Goal: Task Accomplishment & Management: Complete application form

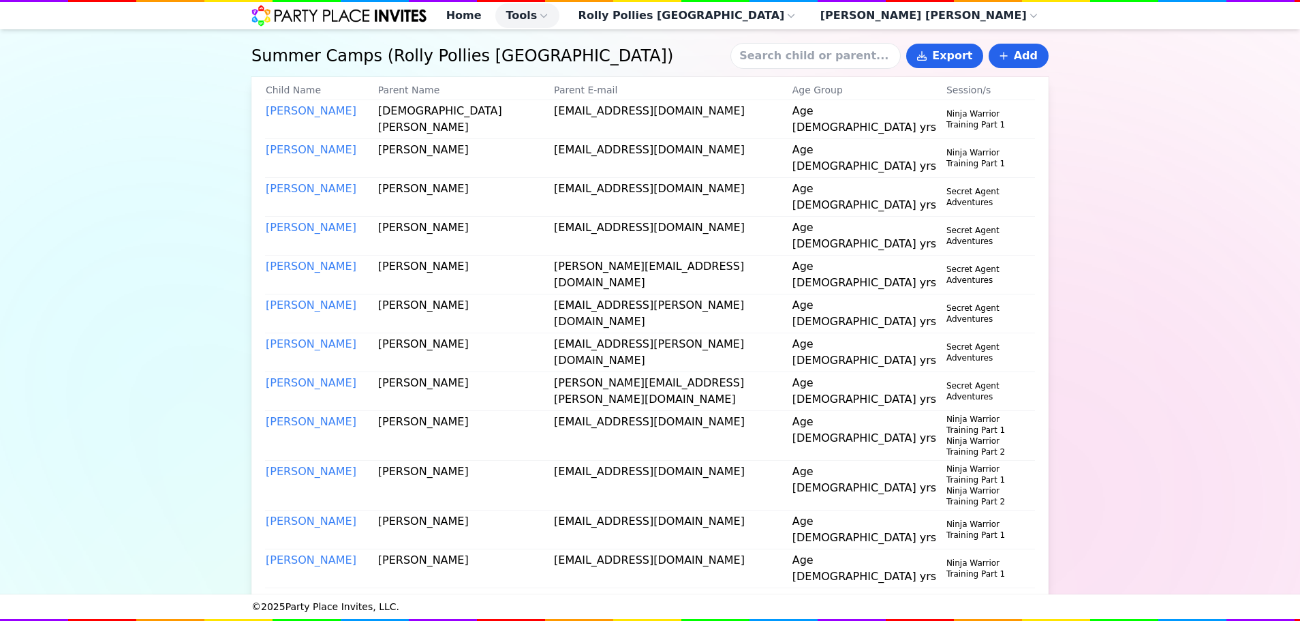
click at [813, 69] on input at bounding box center [815, 56] width 170 height 26
type input "laim"
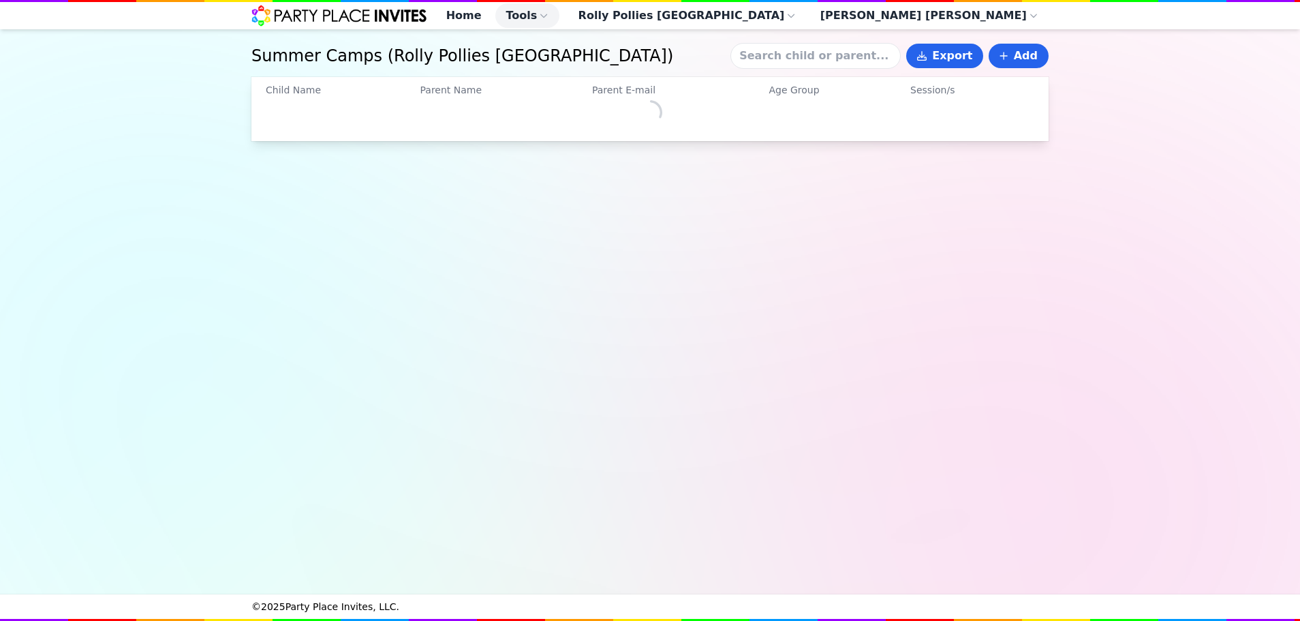
click at [850, 67] on input at bounding box center [815, 56] width 170 height 26
type input "liam"
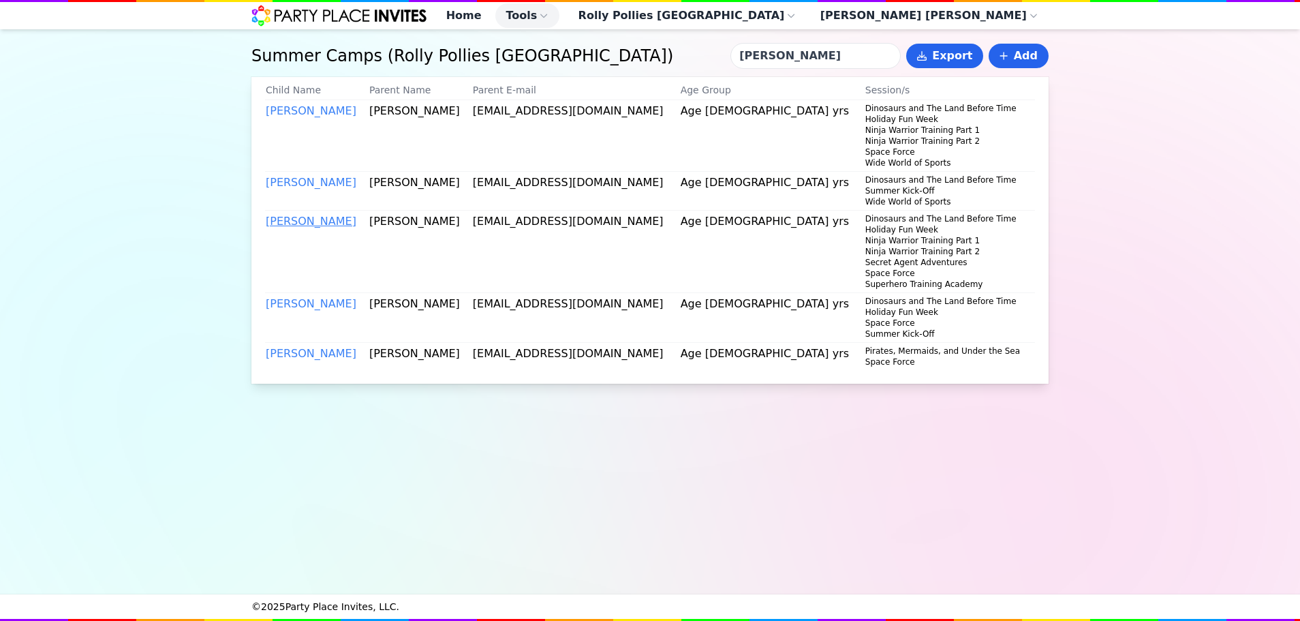
click at [302, 228] on link "Liam Watson" at bounding box center [311, 221] width 91 height 13
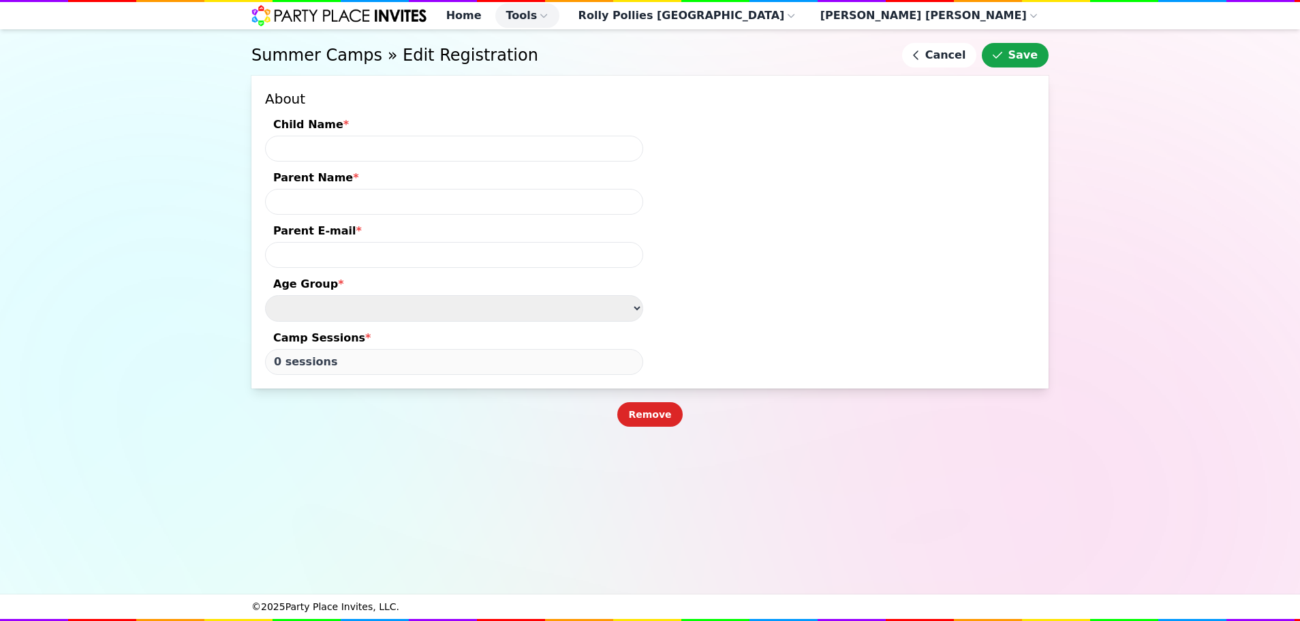
type input "Liam Watson"
type input "Shannon Watson"
type input "semwatson78@gmail.com"
type input "64 sessions"
select select "Age [DEMOGRAPHIC_DATA] yrs"
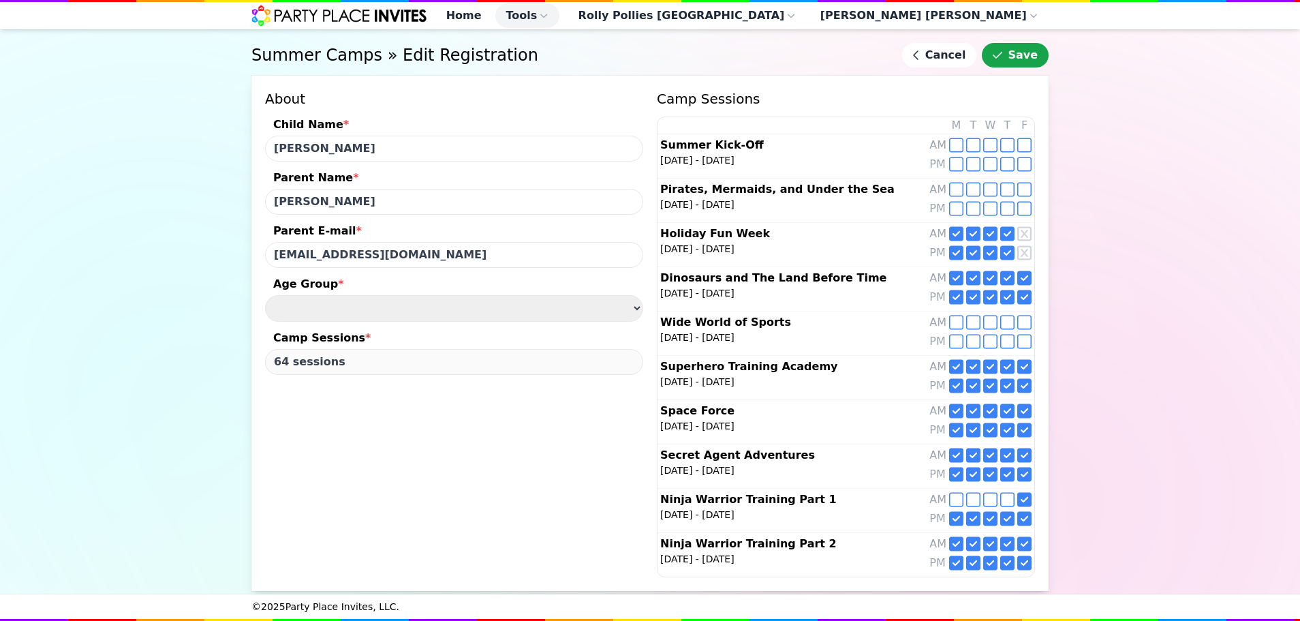
click at [973, 565] on icon at bounding box center [973, 563] width 14 height 14
click at [976, 563] on icon at bounding box center [973, 563] width 14 height 16
click at [970, 537] on icon at bounding box center [973, 544] width 14 height 14
click at [971, 556] on icon at bounding box center [973, 563] width 14 height 14
click at [1028, 542] on icon at bounding box center [1024, 544] width 14 height 14
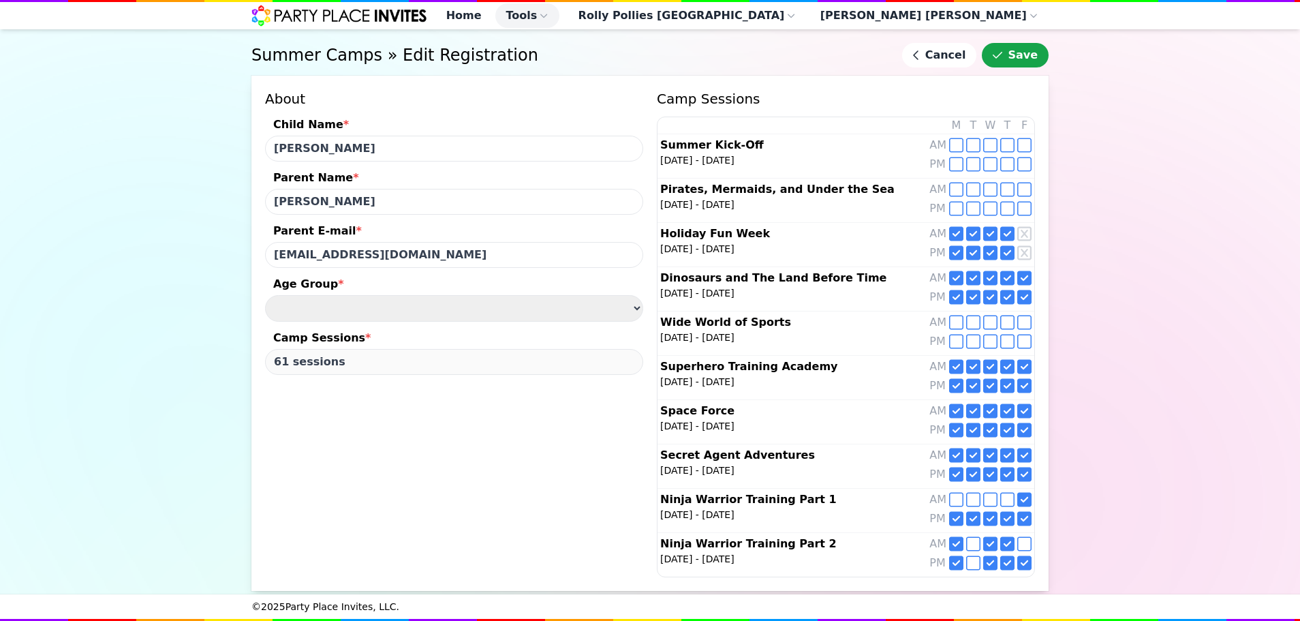
click at [1026, 556] on icon at bounding box center [1024, 563] width 14 height 14
click at [967, 537] on icon at bounding box center [973, 544] width 14 height 14
drag, startPoint x: 978, startPoint y: 558, endPoint x: 988, endPoint y: 554, distance: 10.4
click at [979, 559] on icon at bounding box center [973, 563] width 14 height 16
click at [1019, 537] on icon at bounding box center [1024, 544] width 14 height 14
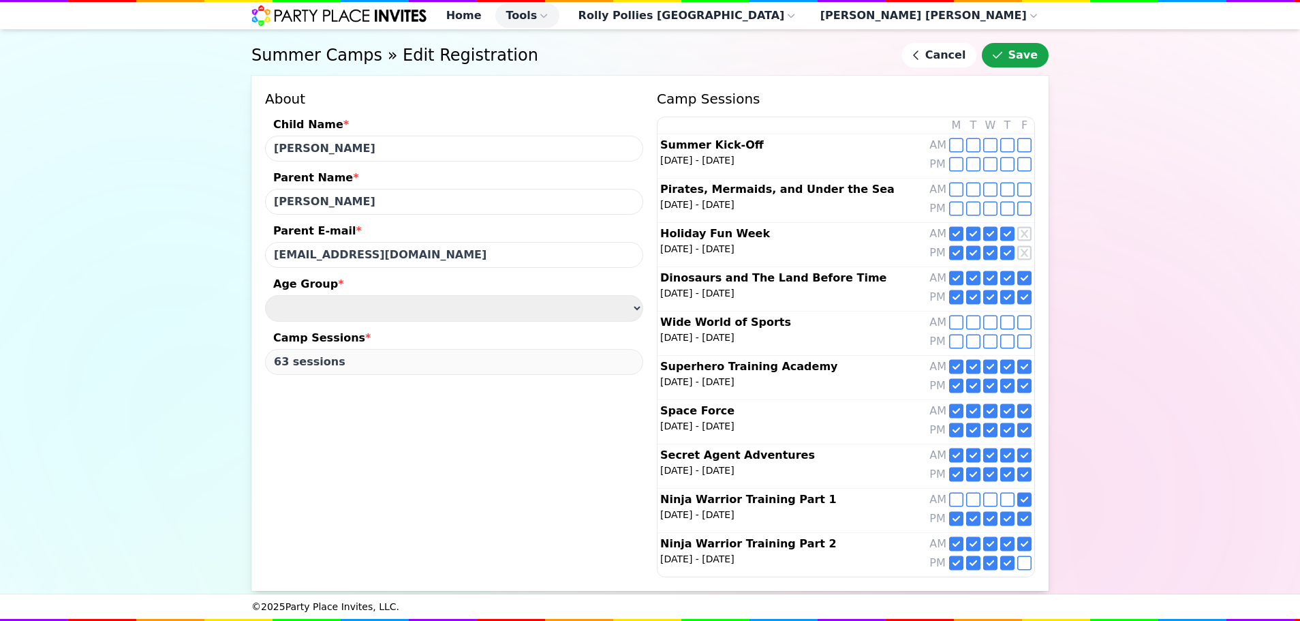
drag, startPoint x: 1021, startPoint y: 557, endPoint x: 1017, endPoint y: 523, distance: 35.1
click at [1022, 557] on icon at bounding box center [1024, 563] width 14 height 16
type input "64 sessions"
click at [1026, 62] on button "Save" at bounding box center [1015, 55] width 67 height 25
